Goal: Task Accomplishment & Management: Manage account settings

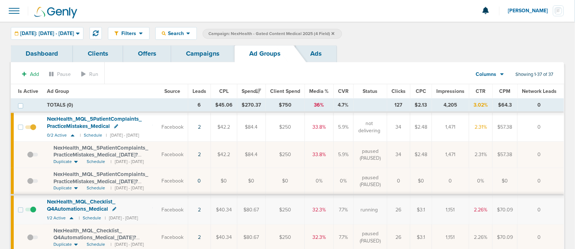
click at [178, 46] on link "Campaigns" at bounding box center [202, 53] width 63 height 17
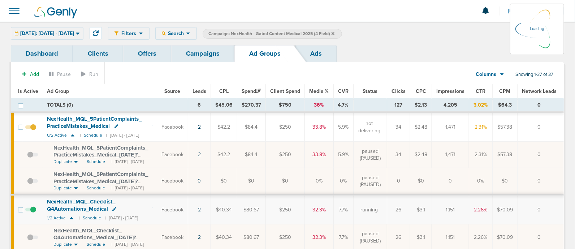
click at [335, 33] on icon at bounding box center [333, 33] width 3 height 3
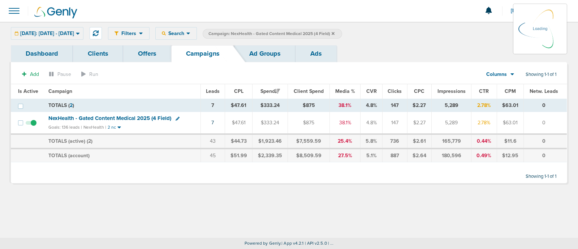
drag, startPoint x: 352, startPoint y: 33, endPoint x: 343, endPoint y: 6, distance: 27.9
click at [343, 6] on div at bounding box center [289, 11] width 578 height 22
click at [335, 35] on icon at bounding box center [333, 33] width 3 height 3
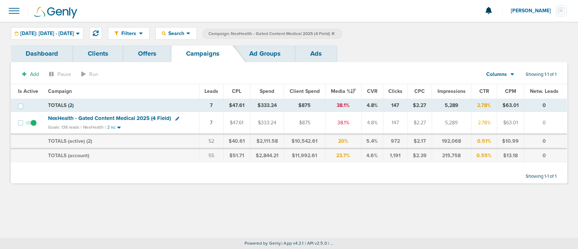
click at [335, 34] on icon at bounding box center [333, 33] width 3 height 3
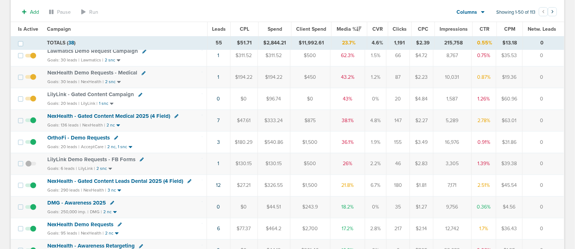
scroll to position [69, 0]
click at [219, 141] on link "3" at bounding box center [218, 142] width 3 height 6
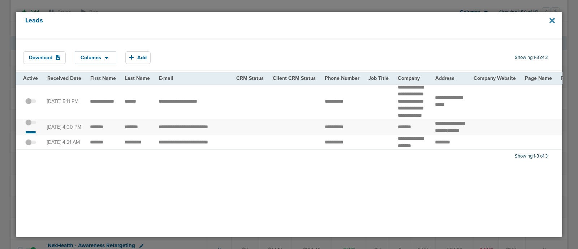
click at [553, 21] on icon at bounding box center [551, 20] width 5 height 5
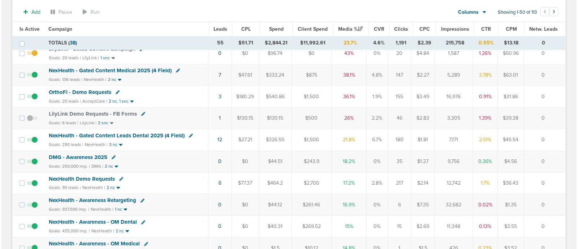
scroll to position [161, 0]
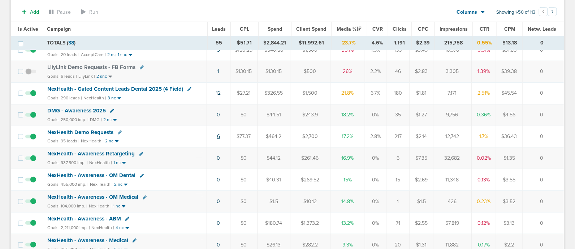
click at [219, 135] on link "6" at bounding box center [218, 136] width 3 height 6
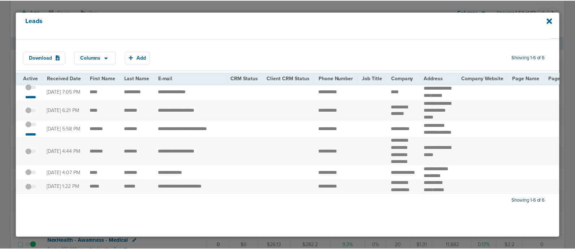
scroll to position [4, 0]
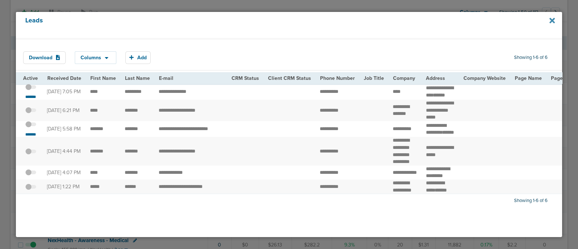
click at [550, 21] on icon at bounding box center [551, 21] width 5 height 8
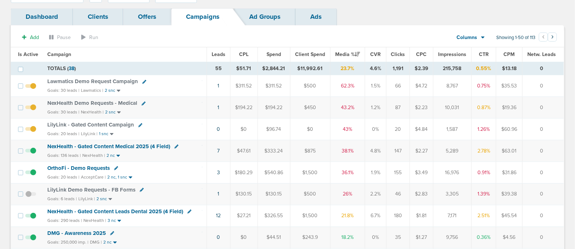
scroll to position [38, 0]
click at [154, 143] on span "NexHealth - Gated Content Medical 2025 (4 Field)" at bounding box center [108, 145] width 123 height 7
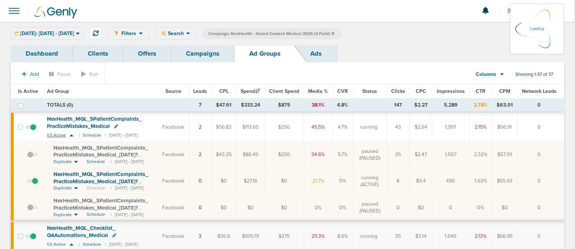
click at [72, 136] on icon at bounding box center [71, 135] width 7 height 6
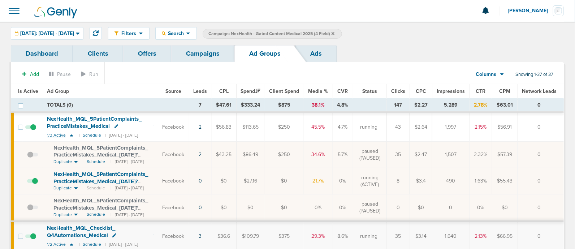
click at [72, 136] on icon at bounding box center [71, 135] width 7 height 6
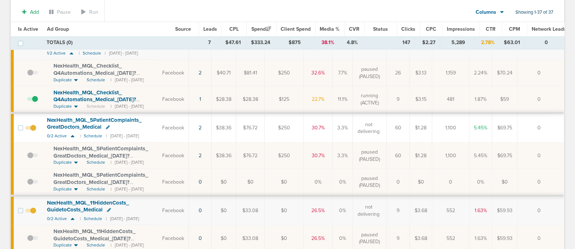
scroll to position [114, 0]
click at [71, 134] on icon at bounding box center [73, 135] width 4 height 2
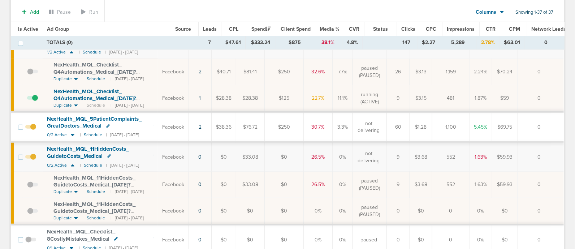
click at [72, 164] on icon at bounding box center [73, 165] width 4 height 2
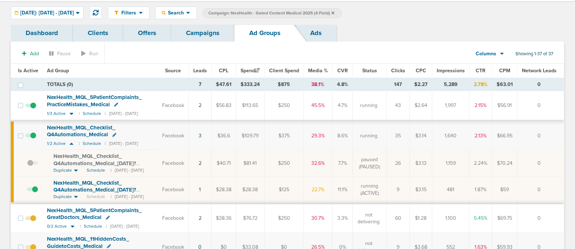
scroll to position [18, 0]
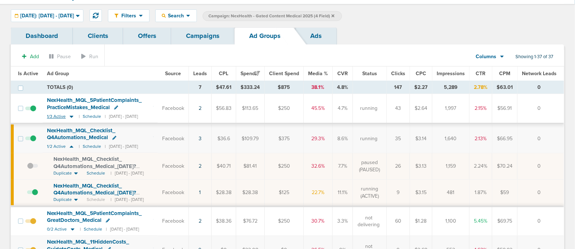
click at [70, 114] on icon at bounding box center [71, 116] width 7 height 6
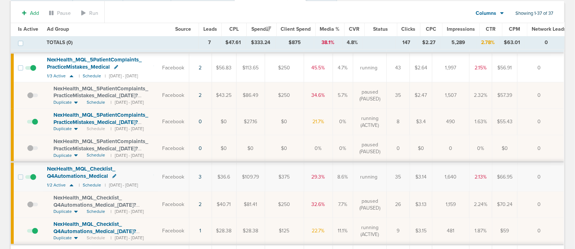
scroll to position [44, 0]
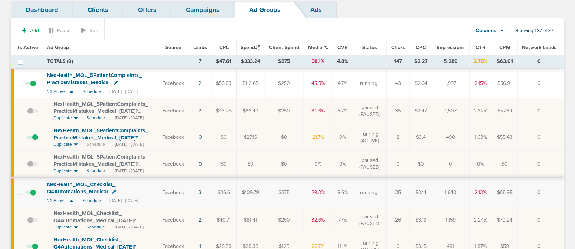
click at [193, 13] on link "Campaigns" at bounding box center [202, 9] width 63 height 17
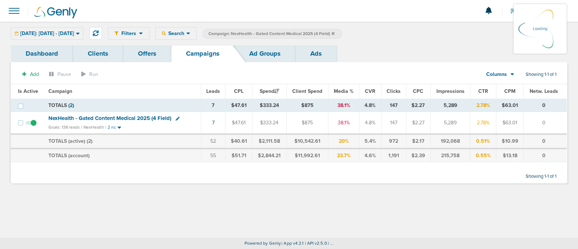
click at [335, 32] on icon at bounding box center [333, 33] width 3 height 4
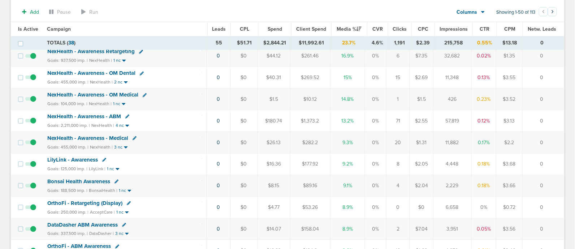
scroll to position [267, 0]
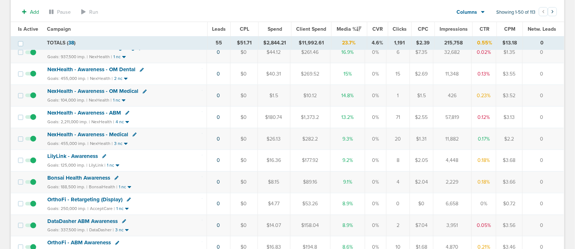
click at [70, 174] on span "Bonsai Health Awareness" at bounding box center [78, 177] width 63 height 7
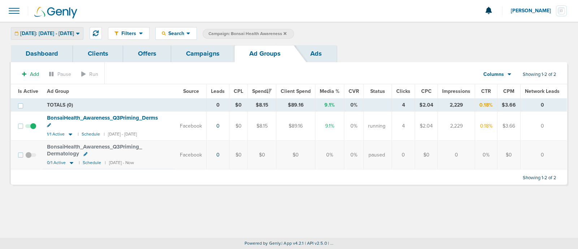
click at [74, 35] on span "[DATE]: [DATE] - [DATE]" at bounding box center [47, 33] width 54 height 5
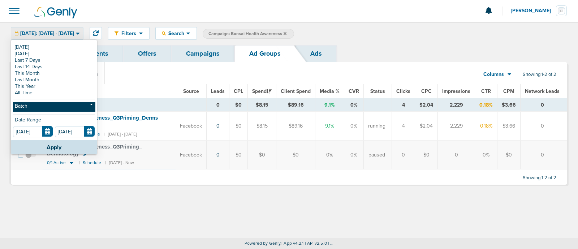
click at [46, 107] on link "Batch" at bounding box center [54, 106] width 82 height 9
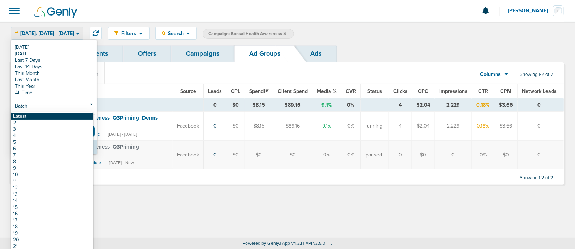
click at [20, 113] on link "Latest" at bounding box center [52, 116] width 82 height 7
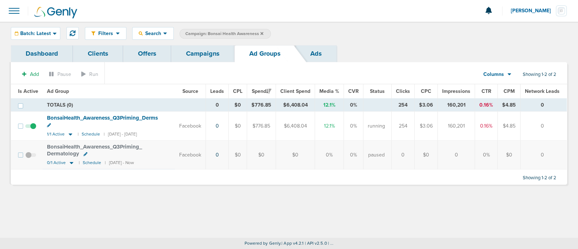
drag, startPoint x: 192, startPoint y: 51, endPoint x: 184, endPoint y: 44, distance: 11.0
click at [184, 44] on div "Filters Active Only Settings Status Active Inactive Objectives MQL SQL Traffic …" at bounding box center [289, 33] width 578 height 23
click at [191, 52] on link "Campaigns" at bounding box center [202, 53] width 63 height 17
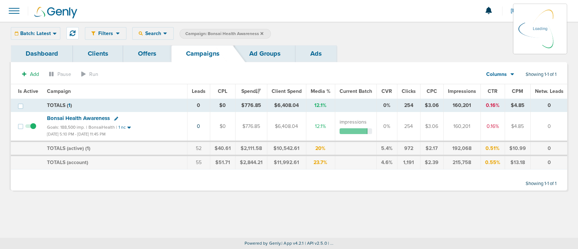
click at [262, 32] on icon at bounding box center [261, 33] width 3 height 3
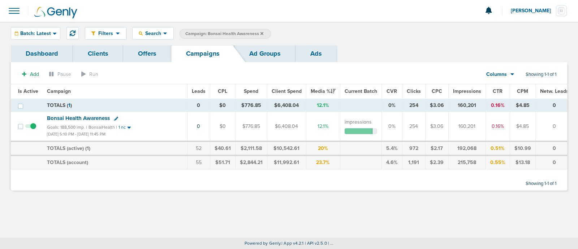
drag, startPoint x: 262, startPoint y: 32, endPoint x: 237, endPoint y: 12, distance: 32.3
click at [237, 12] on div at bounding box center [289, 11] width 578 height 22
click at [260, 33] on icon at bounding box center [261, 33] width 3 height 4
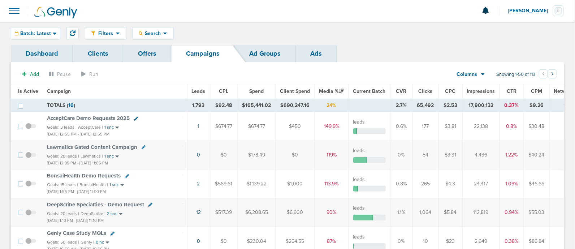
click at [158, 26] on div "Filters Active Only Settings Status Active Inactive Objectives MQL SQL Traffic …" at bounding box center [287, 33] width 575 height 23
click at [152, 31] on span "Search" at bounding box center [153, 33] width 21 height 6
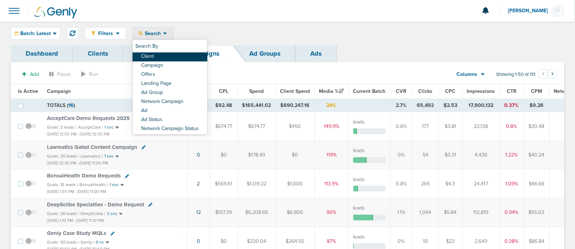
click at [163, 57] on link "Client" at bounding box center [170, 56] width 75 height 9
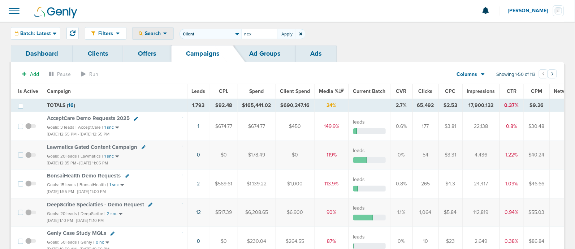
type input "nex"
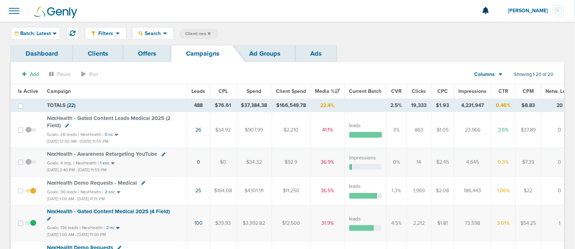
scroll to position [13, 0]
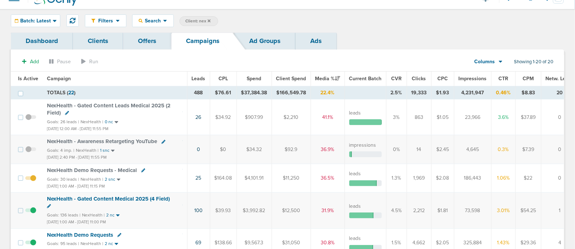
click at [462, 77] on span "Impressions" at bounding box center [473, 79] width 28 height 6
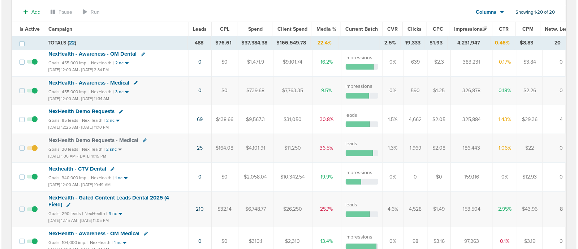
scroll to position [178, 0]
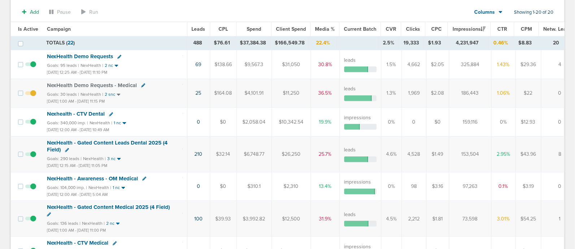
click at [141, 83] on icon at bounding box center [143, 85] width 4 height 4
select select
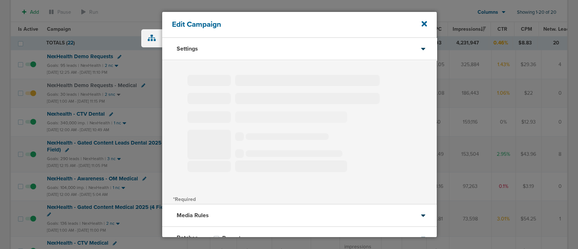
select select "1"
select select "2"
select select "3"
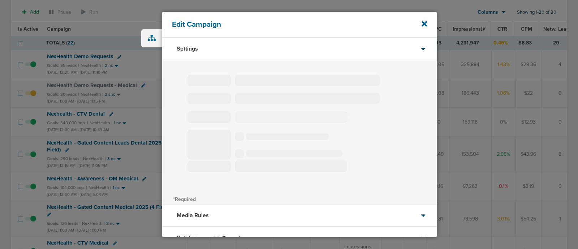
select select "4"
select select "6"
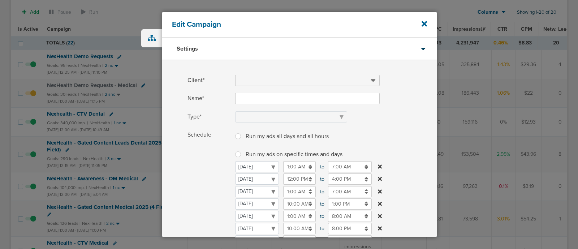
type input "NexHealth Demo Requests - Medical"
select select "Leads"
radio input "true"
select select "readOnly"
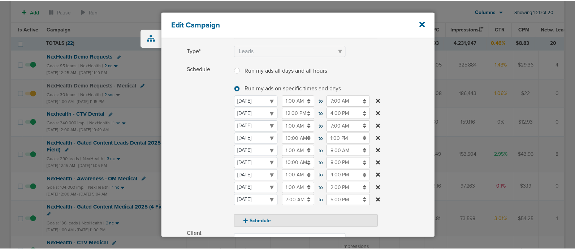
scroll to position [197, 0]
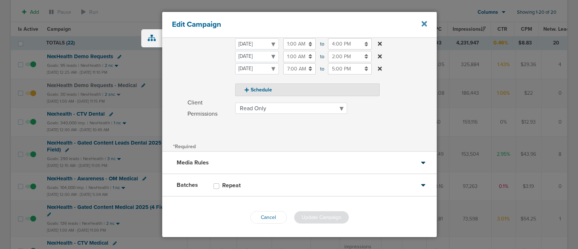
click at [422, 27] on icon at bounding box center [424, 24] width 5 height 8
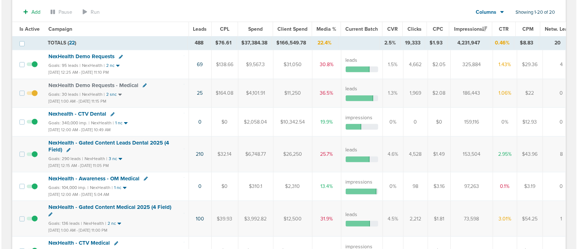
scroll to position [208, 0]
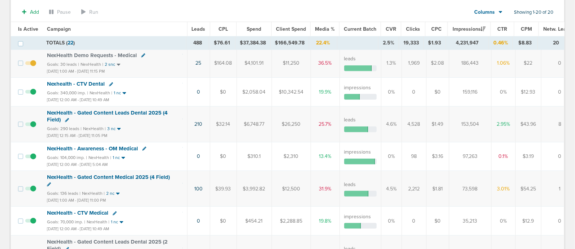
click at [65, 120] on icon at bounding box center [67, 120] width 4 height 4
select select
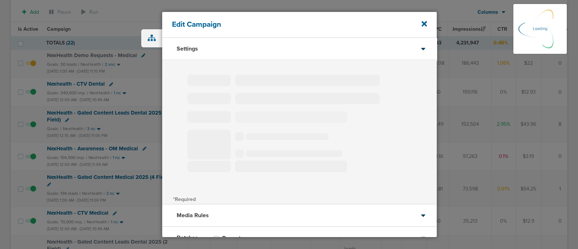
type input "NexHealth - Gated Content Leads Dental 2025 (4 Field)"
select select "Leads"
radio input "true"
select select "readWrite"
select select "1"
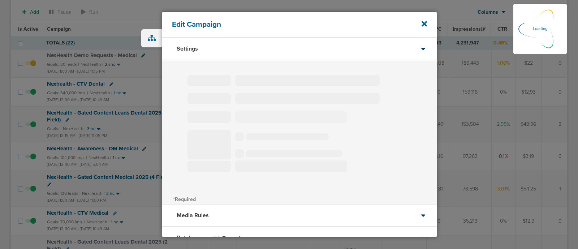
select select "1"
select select "2"
select select "3"
select select "4"
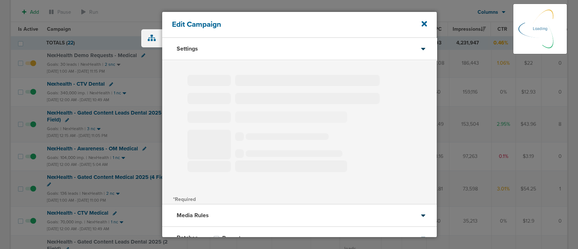
select select "6"
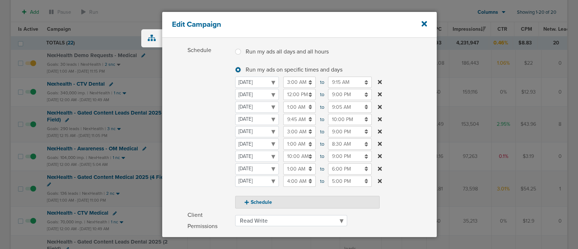
scroll to position [85, 0]
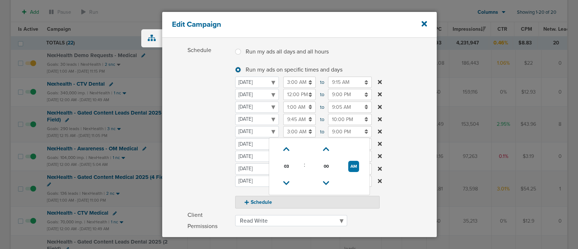
click at [298, 130] on input "3:00 AM" at bounding box center [299, 131] width 33 height 11
click at [285, 182] on icon at bounding box center [286, 183] width 7 height 4
click at [285, 149] on icon at bounding box center [286, 149] width 7 height 4
type input "2:00 AM"
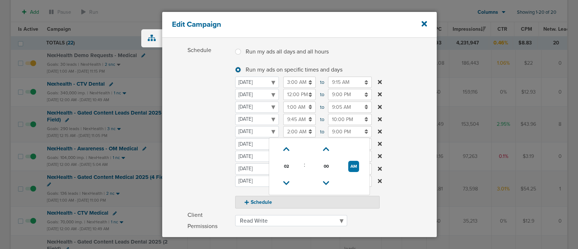
scroll to position [197, 0]
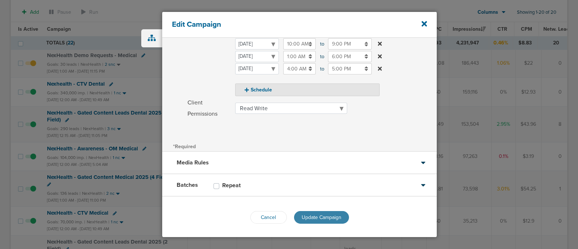
click at [320, 216] on span "Update Campaign" at bounding box center [322, 217] width 40 height 6
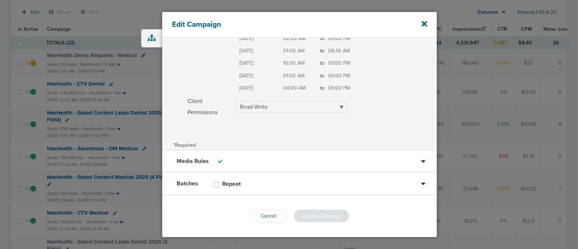
scroll to position [175, 0]
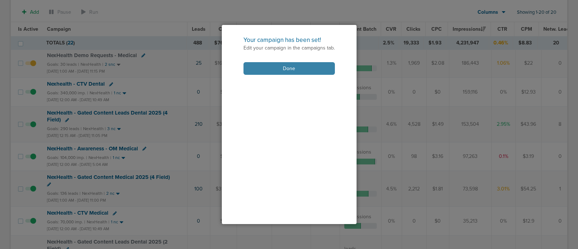
click at [291, 68] on button "Done" at bounding box center [288, 68] width 91 height 13
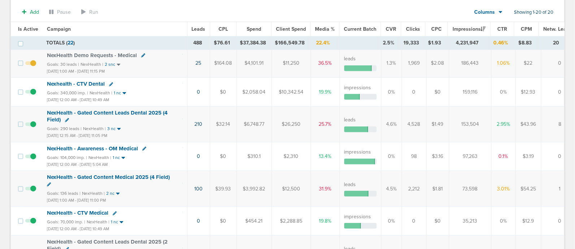
click at [48, 179] on div "NexHealth - Gated Content Medical 2025 (4 Field)" at bounding box center [115, 181] width 136 height 14
click at [49, 182] on icon at bounding box center [49, 184] width 4 height 4
select select
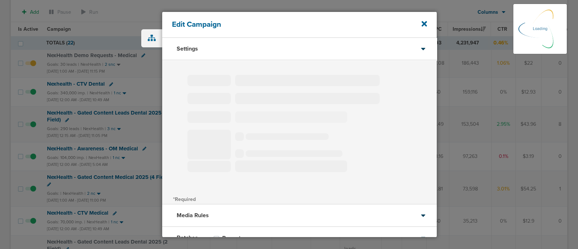
type input "NexHealth - Gated Content Medical 2025 (4 Field)"
select select "Leads"
radio input "true"
select select "readWrite"
select select "1"
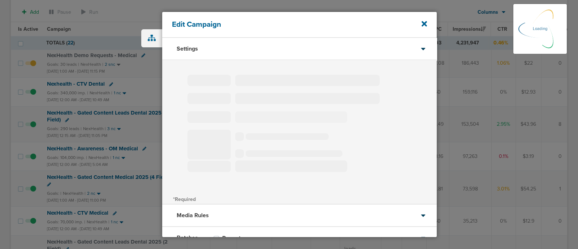
select select "1"
select select "2"
select select "3"
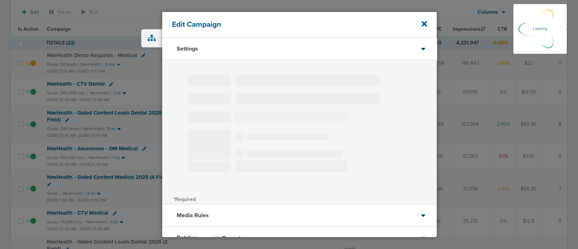
select select "4"
select select "6"
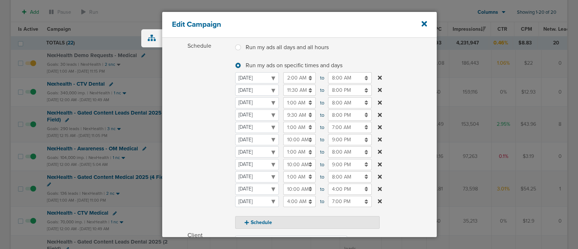
scroll to position [100, 0]
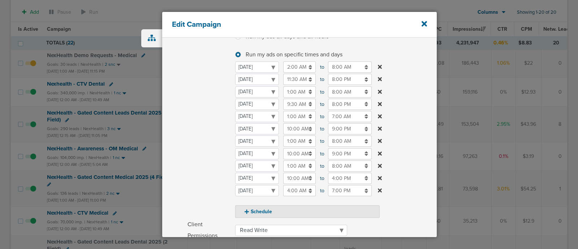
click at [336, 114] on input "7:00 AM" at bounding box center [350, 116] width 44 height 11
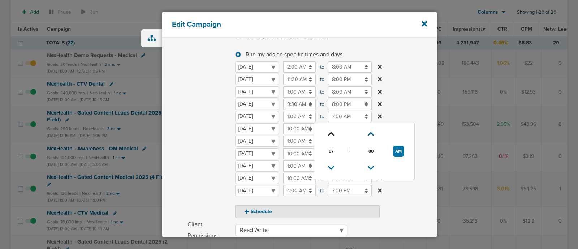
click at [332, 134] on icon at bounding box center [331, 134] width 7 height 4
type input "8:00 AM"
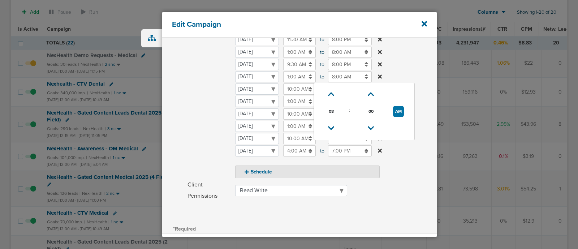
scroll to position [146, 0]
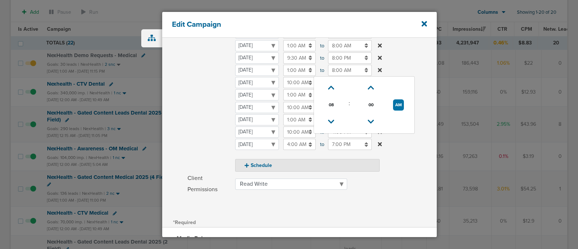
click at [420, 180] on label "Client Permissions Read Only Read Write" at bounding box center [311, 184] width 249 height 22
click at [347, 180] on select "Read Only Read Write" at bounding box center [291, 183] width 112 height 11
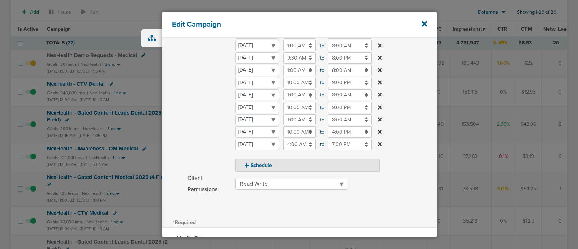
scroll to position [222, 0]
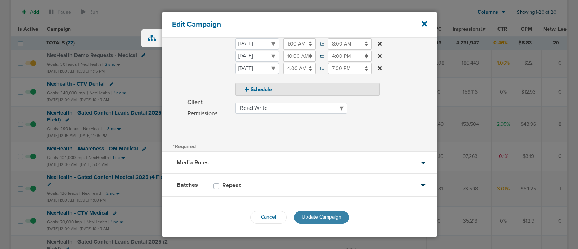
click at [314, 217] on span "Update Campaign" at bounding box center [322, 217] width 40 height 6
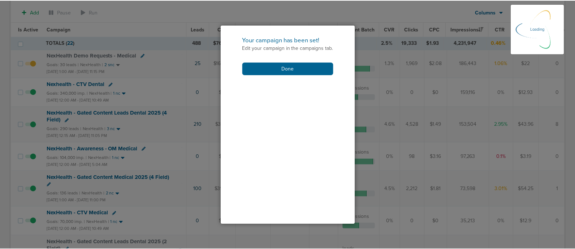
scroll to position [200, 0]
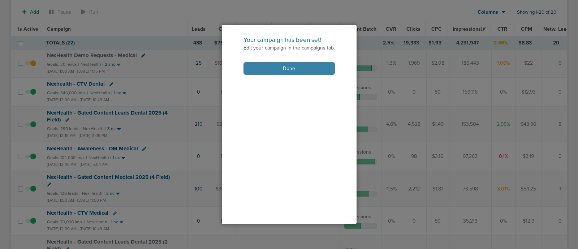
click at [286, 68] on button "Done" at bounding box center [288, 68] width 91 height 13
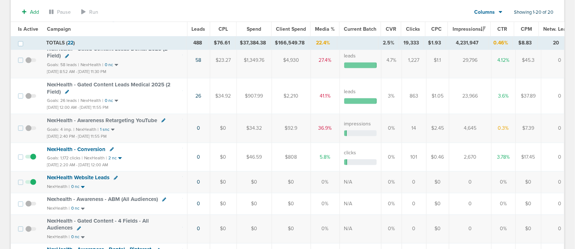
scroll to position [402, 0]
drag, startPoint x: 415, startPoint y: 153, endPoint x: 405, endPoint y: 155, distance: 10.4
click at [405, 155] on td "101" at bounding box center [414, 156] width 25 height 29
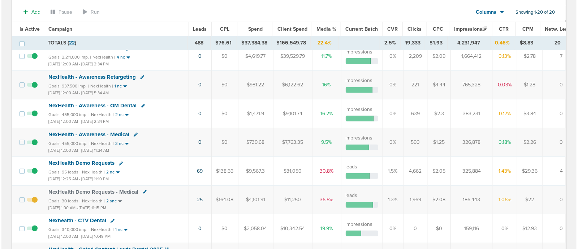
scroll to position [56, 0]
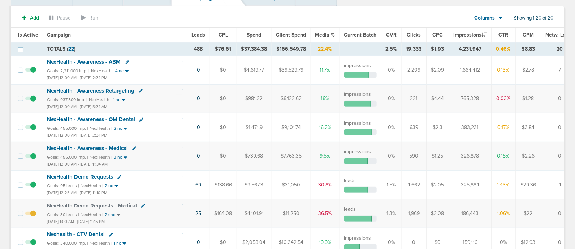
click at [117, 175] on icon at bounding box center [119, 177] width 4 height 4
select select
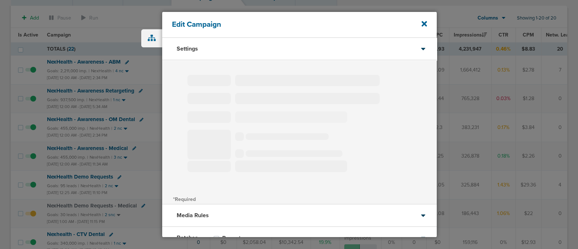
type input "NexHealth Demo Requests"
select select "Leads"
radio input "true"
select select "readWrite"
select select "1"
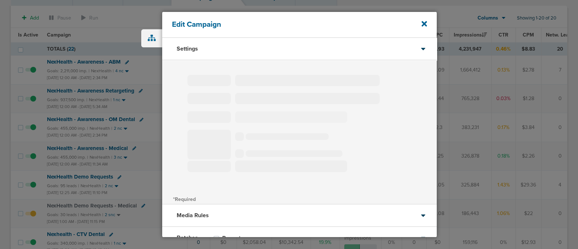
select select "1"
select select "2"
select select "3"
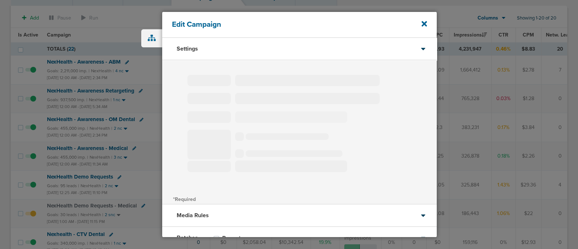
select select "4"
select select "6"
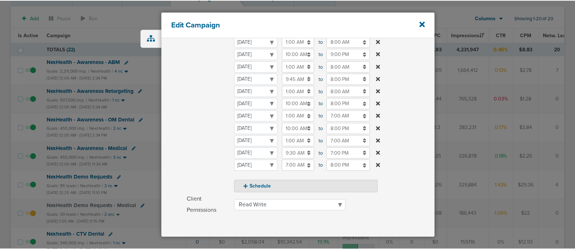
scroll to position [123, 0]
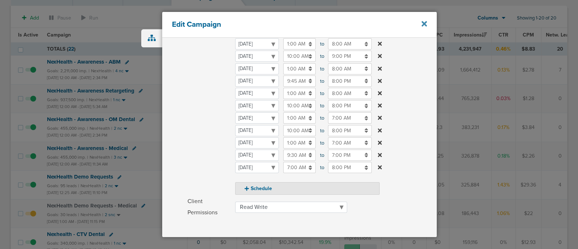
click at [423, 24] on icon at bounding box center [424, 23] width 5 height 5
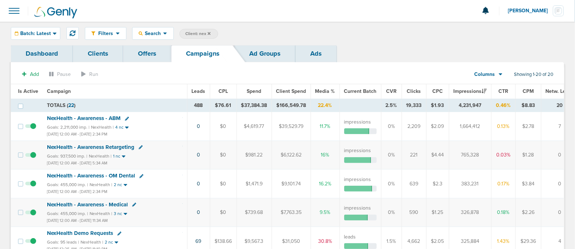
click at [171, 74] on section "Add Pause Run Columns Media Stats Sales Performance Custom Showing 1-20 of 20" at bounding box center [287, 76] width 553 height 17
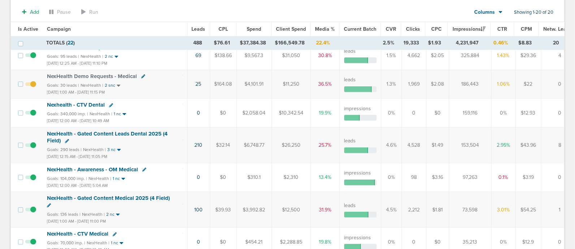
scroll to position [243, 0]
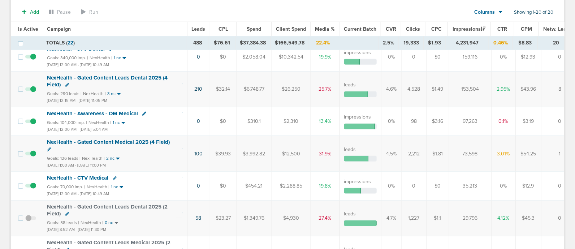
drag, startPoint x: 475, startPoint y: 118, endPoint x: 457, endPoint y: 116, distance: 18.5
click at [457, 116] on td "97,263" at bounding box center [470, 121] width 42 height 29
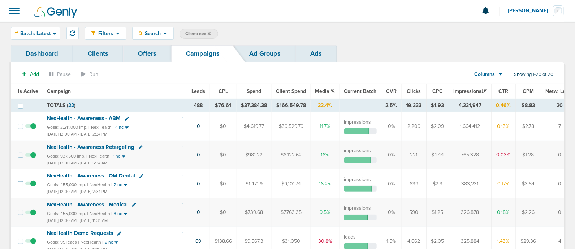
click at [199, 32] on span "Client: nex" at bounding box center [197, 34] width 25 height 6
type input "n"
type input "accept"
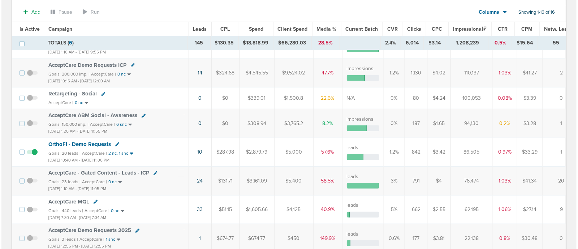
scroll to position [141, 0]
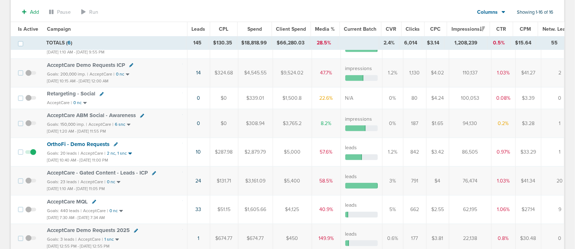
click at [114, 142] on icon at bounding box center [116, 144] width 4 height 4
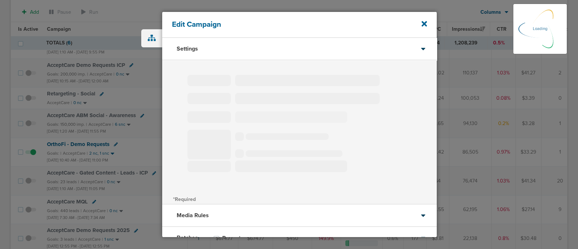
type input "OrthoFi - Demo Requests"
select select "Leads"
radio input "true"
select select "readOnly"
select select "1"
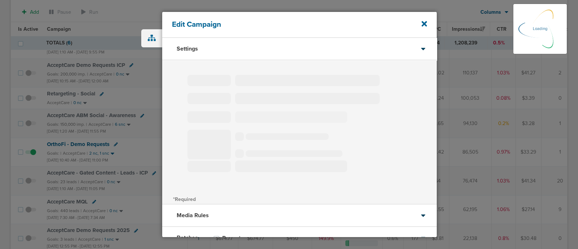
select select "2"
select select "3"
select select "4"
select select "6"
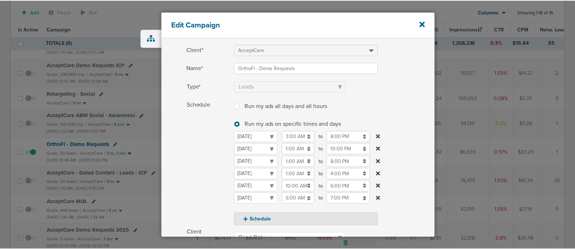
scroll to position [34, 0]
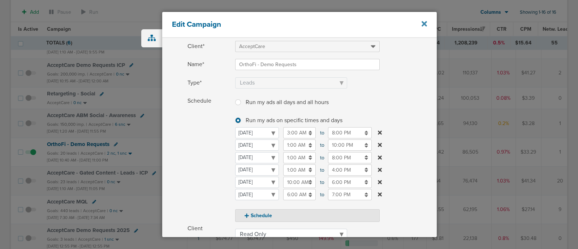
click at [426, 25] on icon at bounding box center [424, 23] width 5 height 5
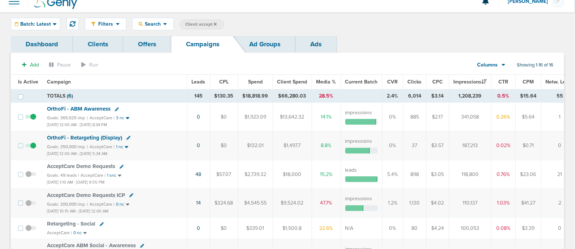
scroll to position [8, 0]
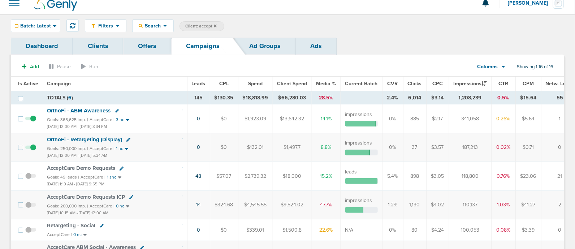
click at [85, 110] on span "OrthoFi - ABM Awareness" at bounding box center [79, 110] width 64 height 7
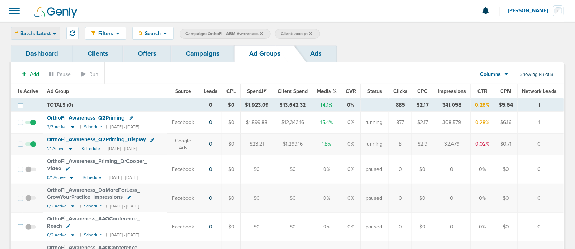
click at [54, 32] on icon at bounding box center [55, 33] width 4 height 6
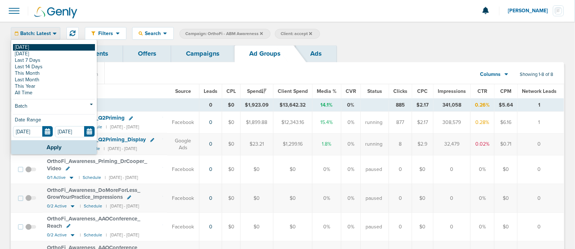
click at [27, 46] on link "[DATE]" at bounding box center [54, 47] width 82 height 7
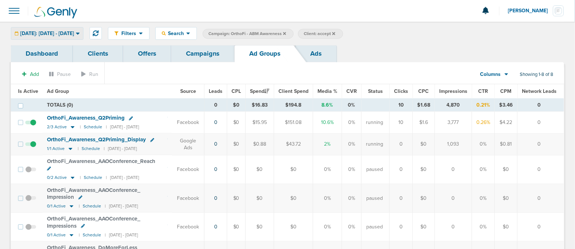
click at [47, 33] on span "[DATE]: [DATE] - [DATE]" at bounding box center [47, 33] width 54 height 5
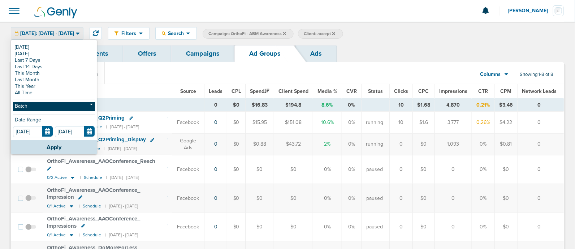
click at [37, 103] on link "Batch" at bounding box center [54, 106] width 82 height 9
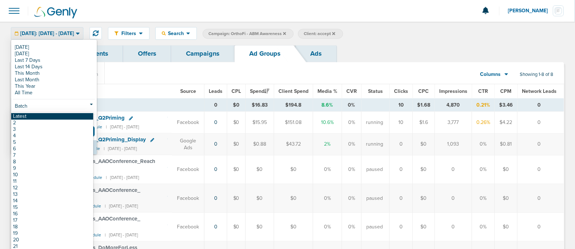
click at [39, 115] on link "Latest" at bounding box center [52, 116] width 82 height 7
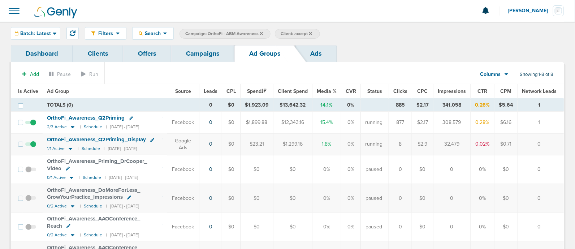
click at [199, 60] on link "Campaigns" at bounding box center [202, 53] width 63 height 17
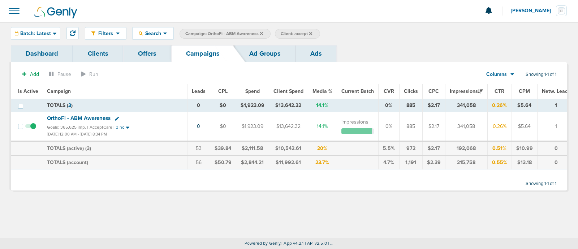
click at [261, 33] on icon at bounding box center [261, 33] width 3 height 3
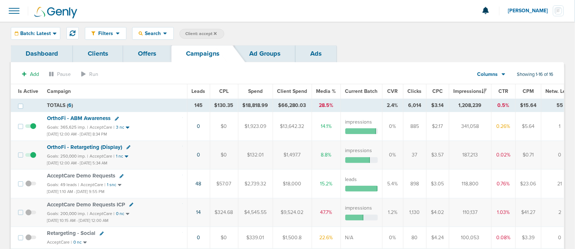
scroll to position [15, 0]
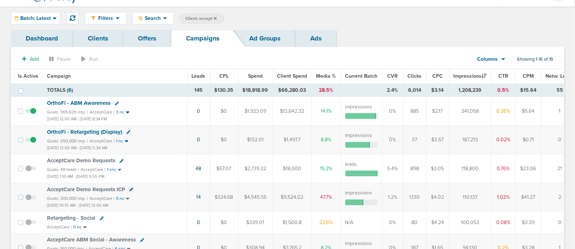
click at [197, 19] on span "Client: accept" at bounding box center [200, 19] width 31 height 6
type input "a"
type input "law"
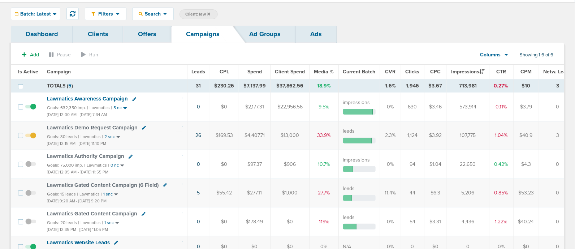
scroll to position [20, 0]
drag, startPoint x: 478, startPoint y: 105, endPoint x: 449, endPoint y: 108, distance: 29.4
drag, startPoint x: 449, startPoint y: 108, endPoint x: 471, endPoint y: 104, distance: 22.7
click at [471, 104] on td "573,914" at bounding box center [468, 106] width 42 height 29
drag, startPoint x: 470, startPoint y: 104, endPoint x: 457, endPoint y: 105, distance: 12.7
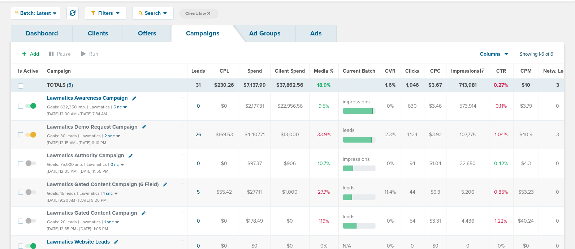
click at [457, 105] on td "573,914" at bounding box center [468, 106] width 42 height 29
click at [75, 95] on span "Lawmatics Awareness Campaign" at bounding box center [87, 98] width 81 height 7
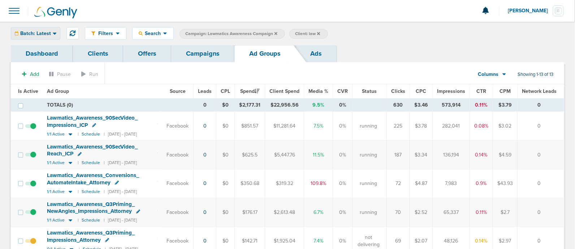
click at [41, 35] on span "Batch: Latest" at bounding box center [35, 33] width 31 height 5
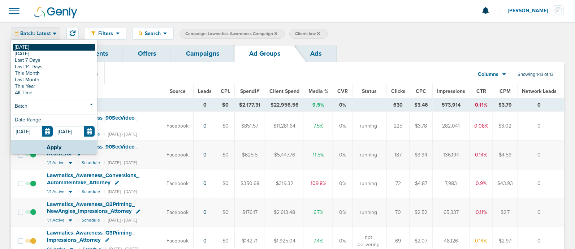
click at [29, 48] on link "[DATE]" at bounding box center [54, 47] width 82 height 7
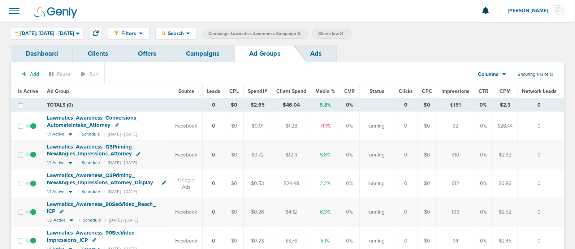
scroll to position [9, 0]
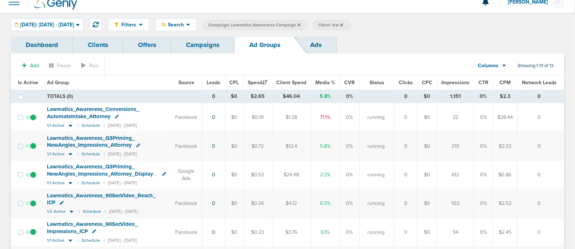
click at [206, 51] on link "Campaigns" at bounding box center [202, 44] width 63 height 17
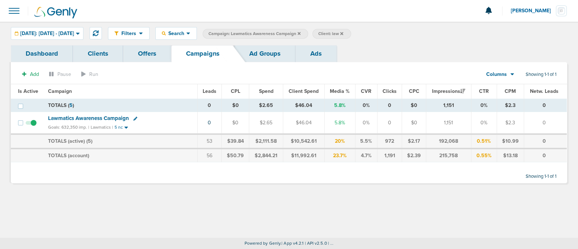
click at [105, 117] on span "Lawmatics Awareness Campaign" at bounding box center [88, 118] width 81 height 7
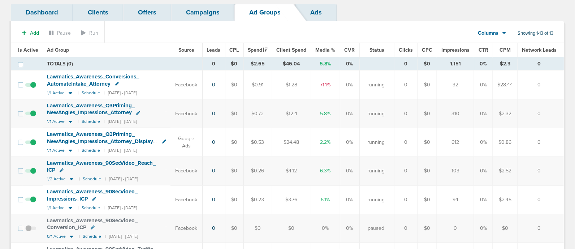
scroll to position [43, 0]
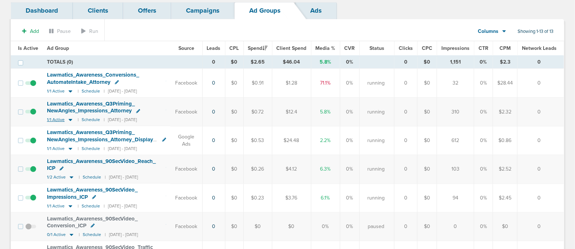
click at [69, 119] on icon at bounding box center [71, 120] width 4 height 2
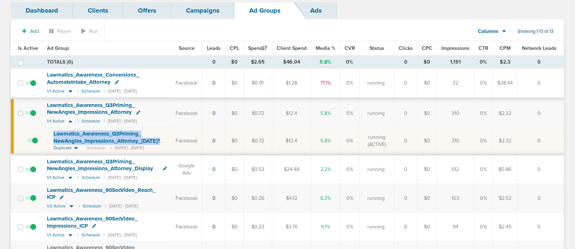
drag, startPoint x: 51, startPoint y: 131, endPoint x: 175, endPoint y: 140, distance: 124.6
click at [171, 140] on td "Lawmatics_ Awareness_ Q3Priming_ NewAngles_ Impressions_ Attorney_ [DATE]?id=18…" at bounding box center [107, 141] width 129 height 27
copy span "Lawmatics_ Awareness_ Q3Priming_ NewAngles_ Impressions_ Attorney_ [DATE]?"
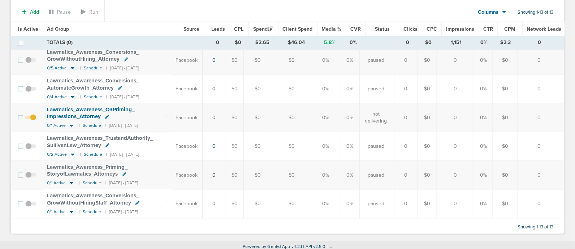
scroll to position [0, 0]
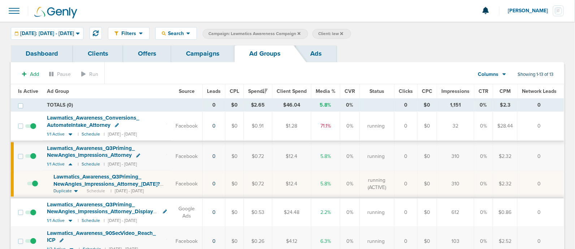
click at [163, 150] on div "Lawmatics_ Awareness_ Q3Priming_ NewAngles_ Impressions_ Attorney" at bounding box center [107, 152] width 120 height 14
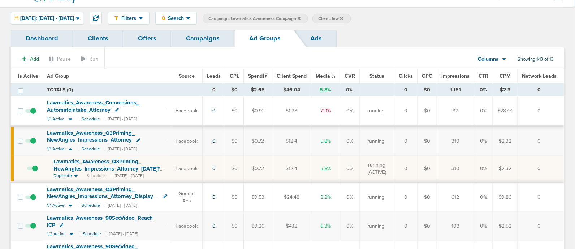
scroll to position [17, 0]
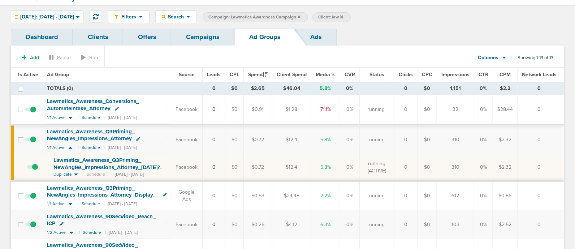
click at [138, 137] on icon at bounding box center [138, 139] width 4 height 4
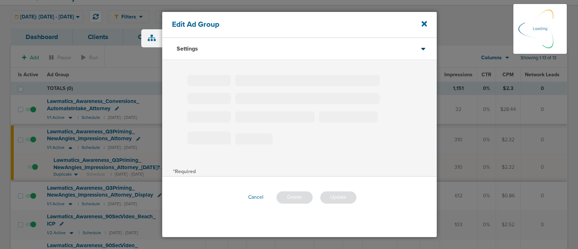
type input "Lawmatics_Awareness_Q3Priming_NewAngles_Impressions_Attorney"
type input "1"
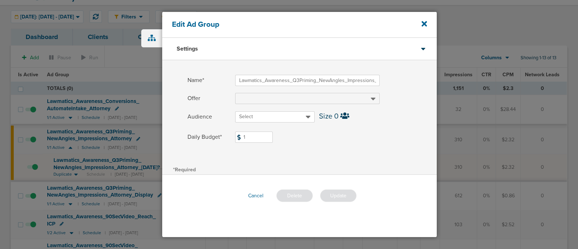
drag, startPoint x: 255, startPoint y: 138, endPoint x: 227, endPoint y: 137, distance: 28.2
click at [227, 137] on label "Daily Budget* 1 $1" at bounding box center [311, 137] width 249 height 11
type input "5"
click at [327, 148] on span at bounding box center [336, 146] width 202 height 5
click at [337, 193] on button "Update" at bounding box center [338, 195] width 36 height 13
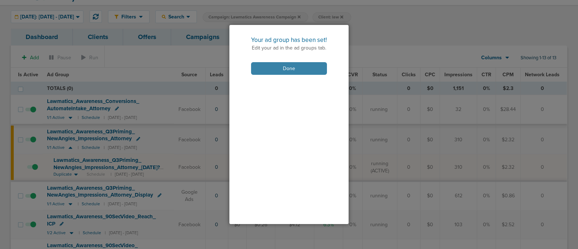
click at [296, 68] on button "Done" at bounding box center [289, 68] width 76 height 13
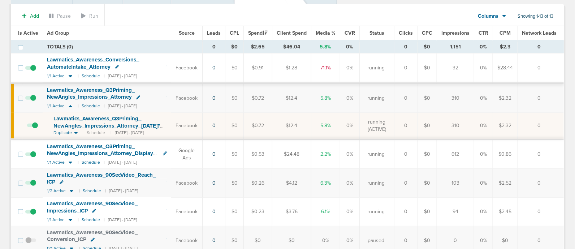
scroll to position [74, 0]
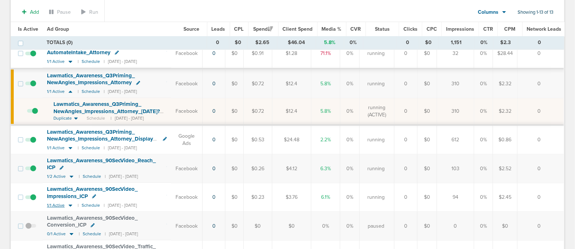
click at [69, 204] on icon at bounding box center [71, 205] width 4 height 2
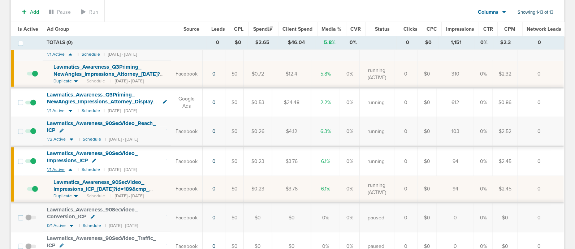
scroll to position [111, 0]
drag, startPoint x: 49, startPoint y: 178, endPoint x: 156, endPoint y: 187, distance: 107.0
click at [156, 187] on td "Lawmatics_ Awareness_ 90SecVideo_ Impressions_ ICP_ [DATE]?id=189&cmp_ id=96580…" at bounding box center [107, 190] width 129 height 27
copy span "Lawmatics_ Awareness_ 90SecVideo_ Impressions_ ICP_ [DATE]?id=189&cmp_"
click at [93, 160] on icon at bounding box center [94, 161] width 4 height 4
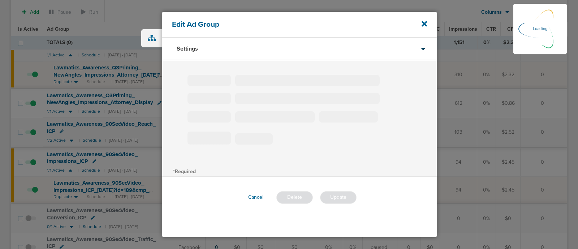
type input "Lawmatics_Awareness_90SecVideo_Impressions_ICP"
type input "1"
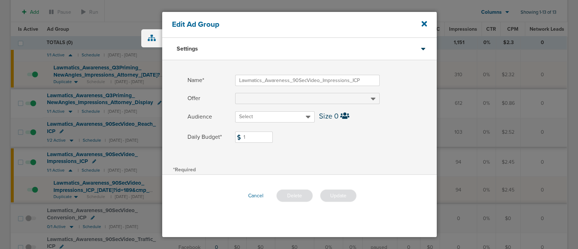
click at [262, 137] on input "1" at bounding box center [254, 137] width 38 height 11
type input "3"
click at [403, 159] on div "Name* Lawmatics_Awareness_90SecVideo_Impressions_ICP Offer Audience Select Size…" at bounding box center [299, 112] width 275 height 104
click at [330, 194] on button "Update" at bounding box center [338, 195] width 36 height 13
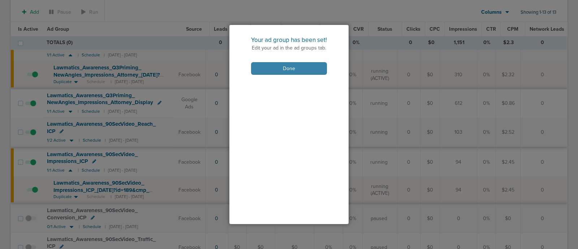
click at [288, 62] on button "Done" at bounding box center [289, 68] width 76 height 13
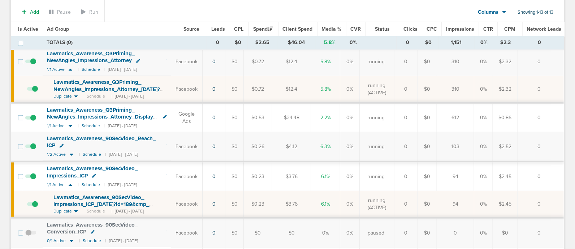
scroll to position [98, 0]
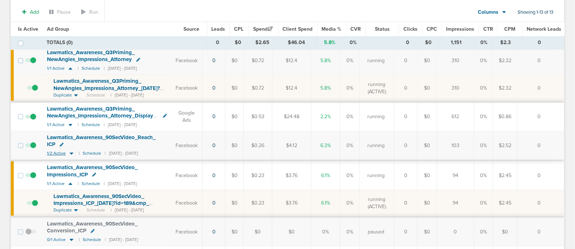
click at [72, 153] on icon at bounding box center [71, 153] width 7 height 6
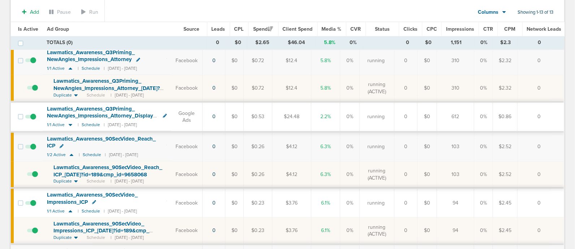
click at [60, 144] on icon at bounding box center [62, 146] width 4 height 4
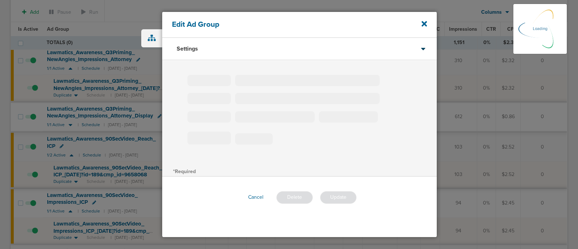
type input "Lawmatics_Awareness_90SecVideo_Reach_ICP"
type input "1"
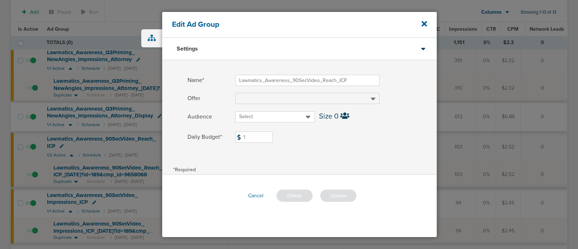
click at [253, 139] on input "1" at bounding box center [254, 137] width 38 height 11
type input "3"
click at [331, 152] on div "Name* Lawmatics_Awareness_90SecVideo_Reach_ICP Offer Audience Select Size 0 Dai…" at bounding box center [299, 112] width 275 height 104
click at [340, 193] on button "Update" at bounding box center [338, 195] width 36 height 13
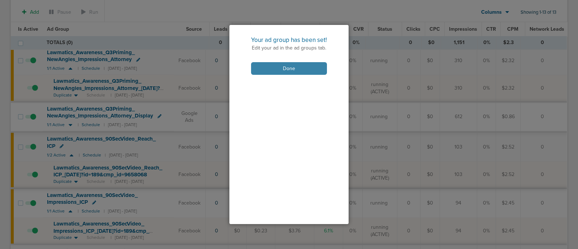
click at [303, 70] on button "Done" at bounding box center [289, 68] width 76 height 13
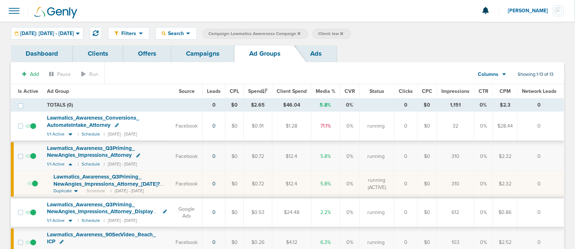
click at [301, 33] on icon at bounding box center [299, 33] width 3 height 3
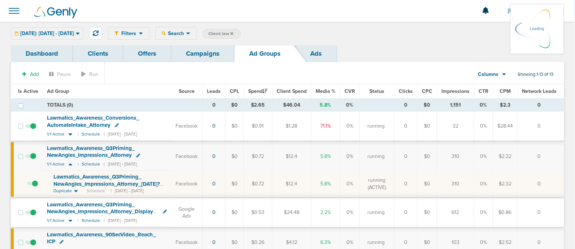
click at [233, 34] on span "Client: law" at bounding box center [220, 34] width 25 height 6
type input "l"
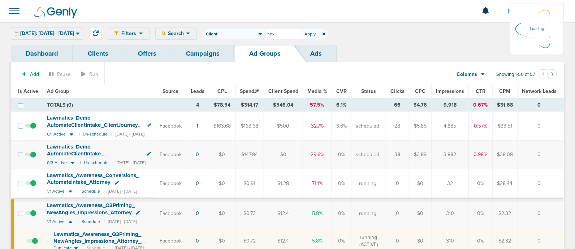
type input "nex"
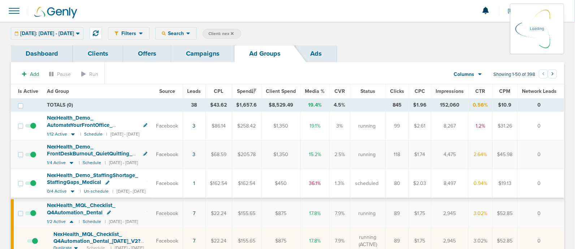
click at [210, 49] on link "Campaigns" at bounding box center [202, 53] width 63 height 17
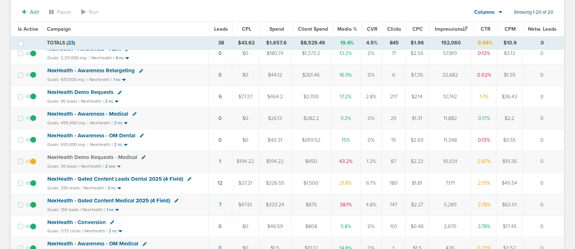
scroll to position [72, 0]
